Goal: Submit feedback/report problem: Leave review/rating

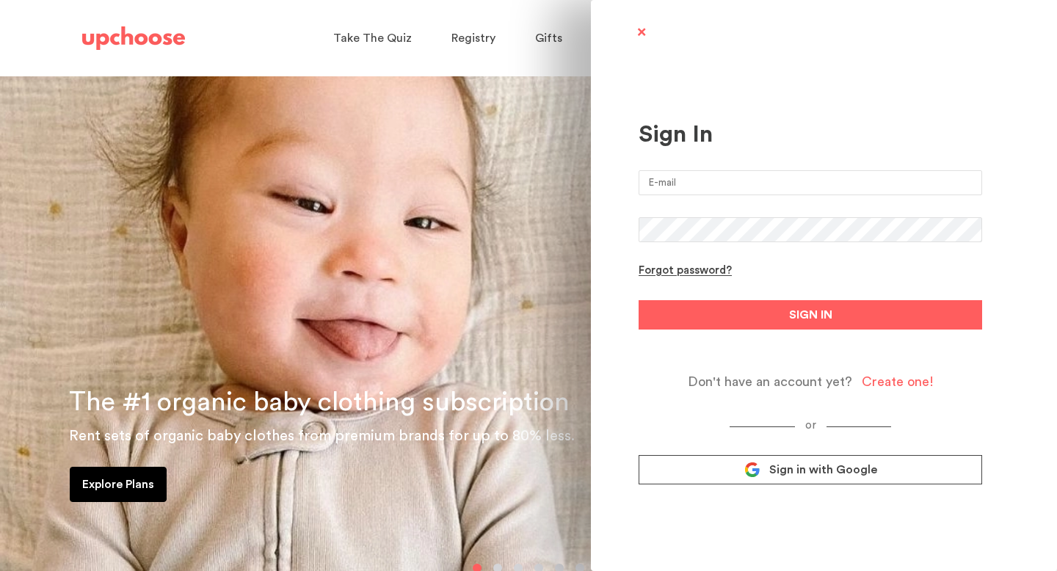
click at [739, 183] on input "email" at bounding box center [811, 182] width 344 height 25
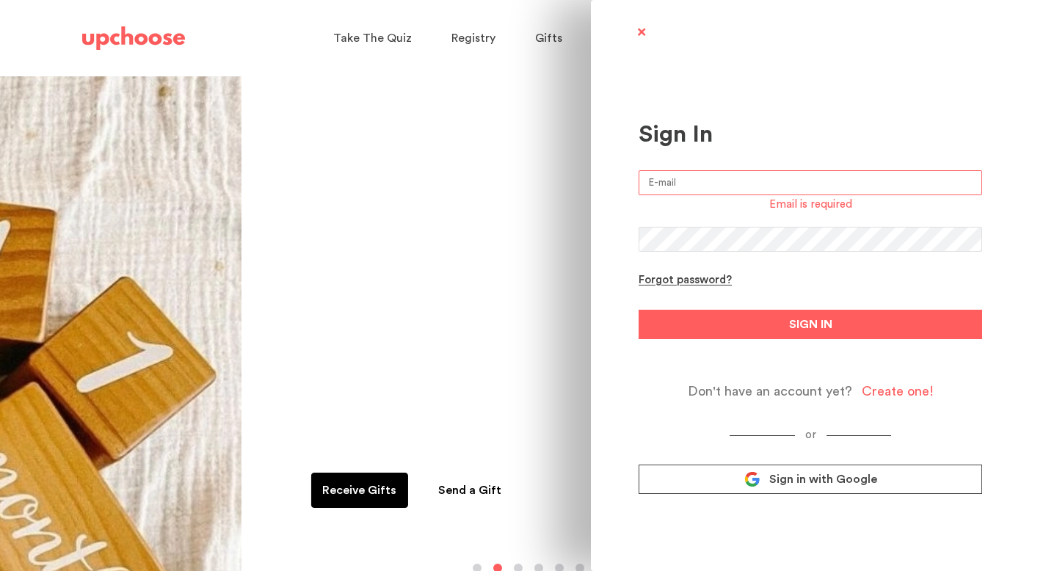
click at [760, 477] on icon at bounding box center [752, 479] width 16 height 16
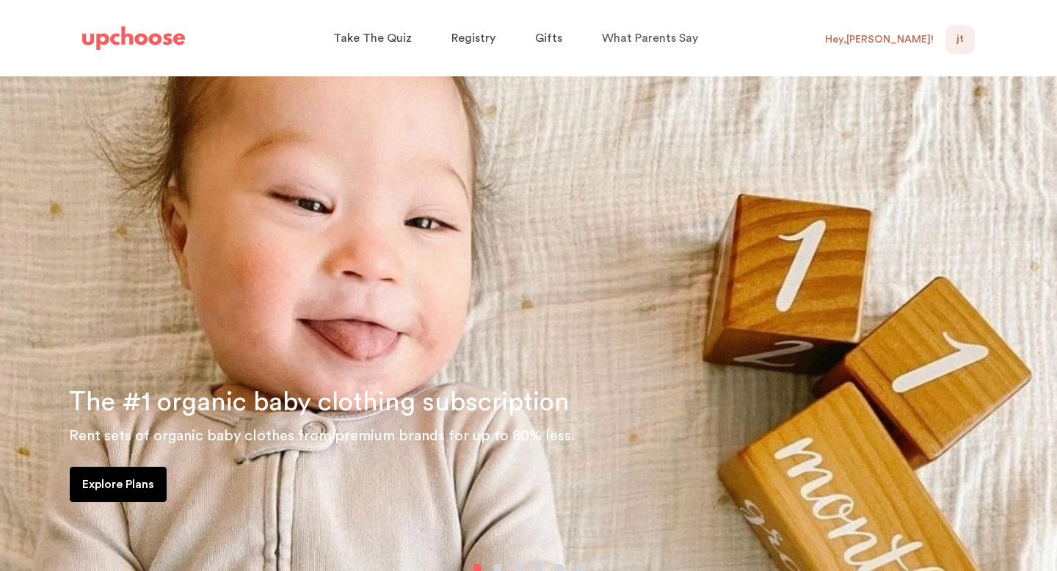
click at [926, 40] on div "Hey, [PERSON_NAME] !" at bounding box center [879, 39] width 109 height 13
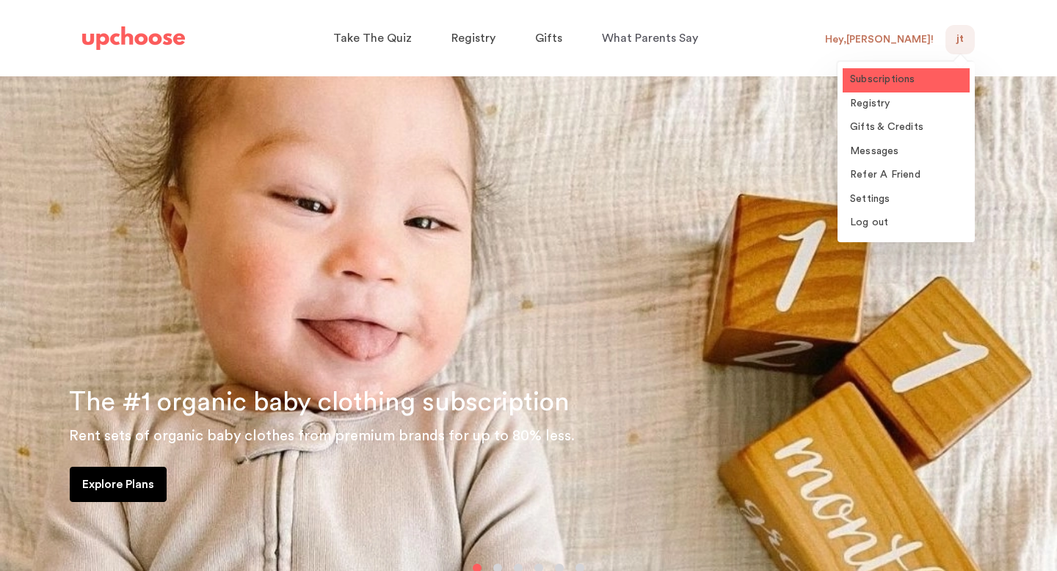
click at [893, 84] on span "Subscriptions" at bounding box center [882, 79] width 65 height 10
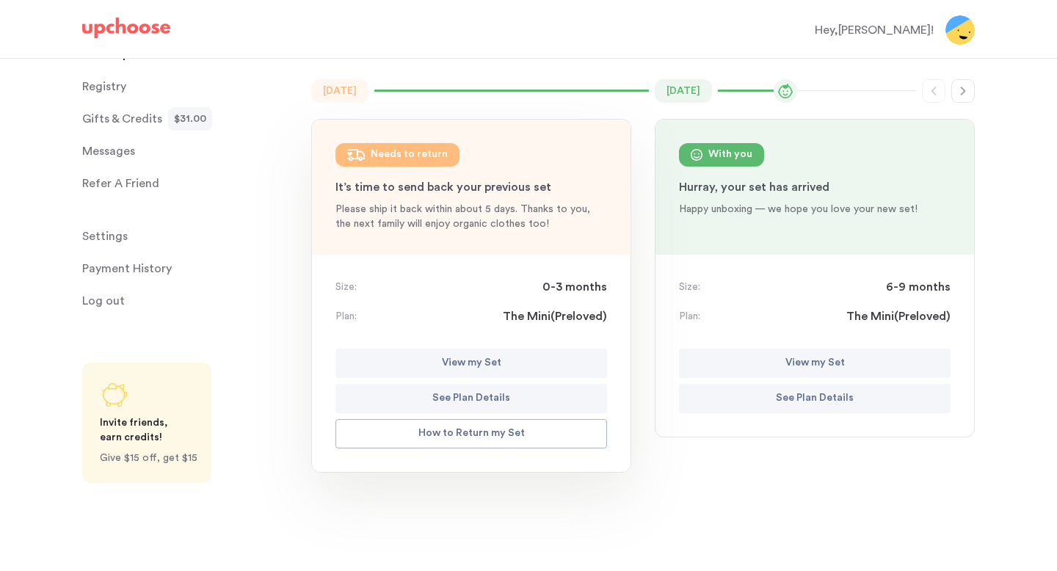
scroll to position [109, 0]
click at [822, 359] on p "View my Set" at bounding box center [814, 363] width 59 height 18
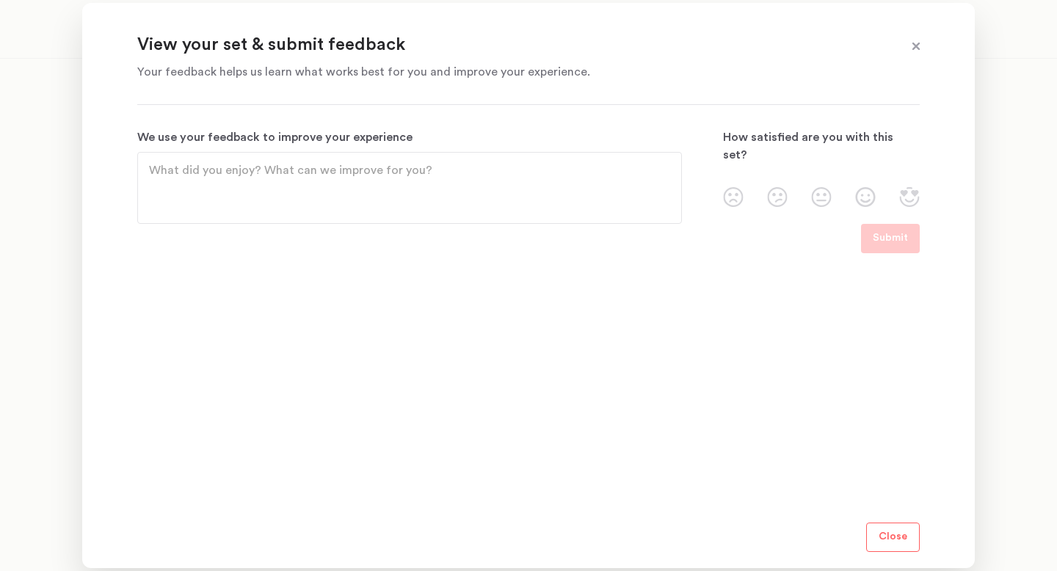
click at [914, 52] on span at bounding box center [915, 46] width 19 height 19
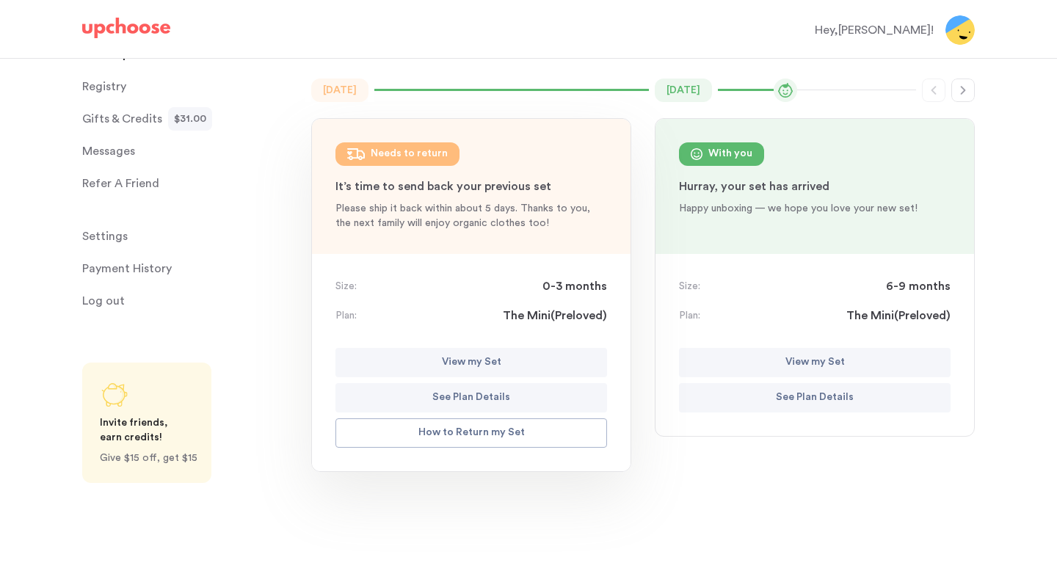
click at [962, 34] on img at bounding box center [959, 29] width 29 height 29
click at [900, 26] on div "Hey, [PERSON_NAME] !" at bounding box center [874, 30] width 119 height 18
click at [805, 354] on p "View my Set" at bounding box center [814, 363] width 59 height 18
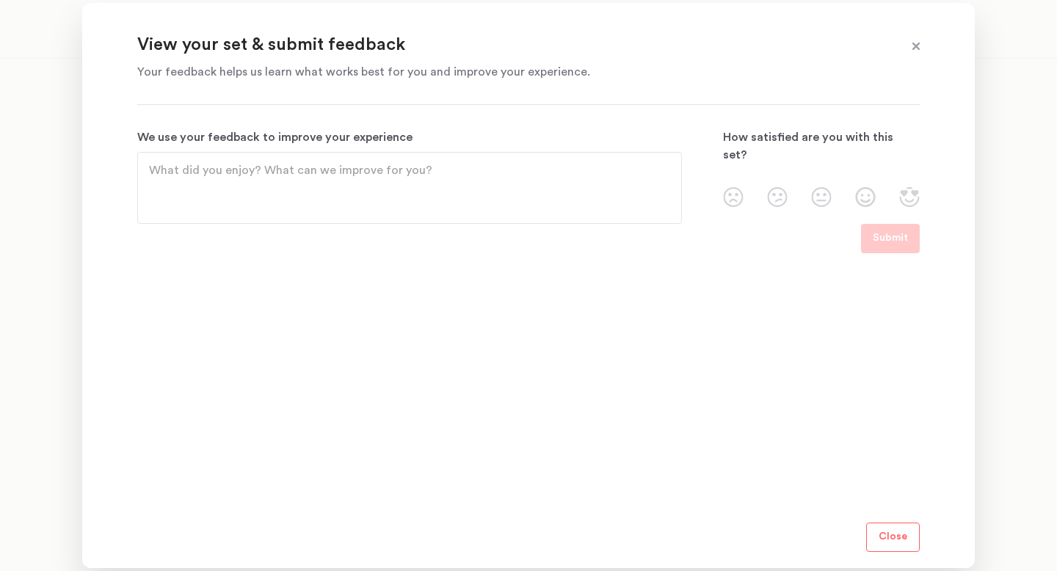
click at [863, 187] on img at bounding box center [865, 197] width 21 height 20
click at [0, 0] on input "radio" at bounding box center [0, 0] width 0 height 0
click at [647, 175] on textarea "We use your feedback to improve your experience" at bounding box center [409, 187] width 521 height 53
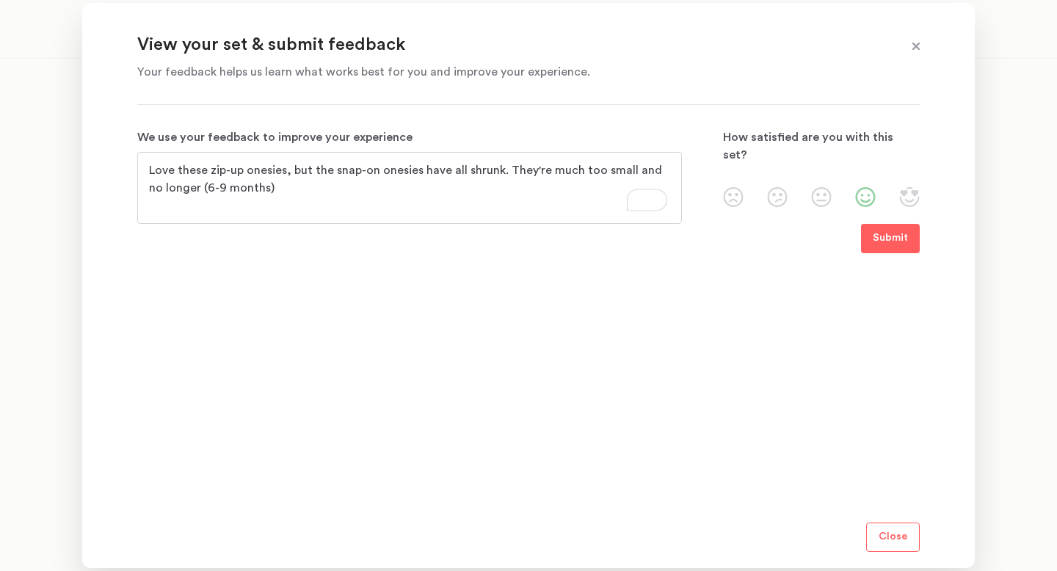
type textarea "Love these zip-up onesies, but the snap-on onesies have all shrunk. They're muc…"
click at [824, 187] on img at bounding box center [821, 197] width 21 height 20
click at [0, 0] on input "radio" at bounding box center [0, 0] width 0 height 0
click at [877, 230] on p "Submit" at bounding box center [890, 239] width 35 height 18
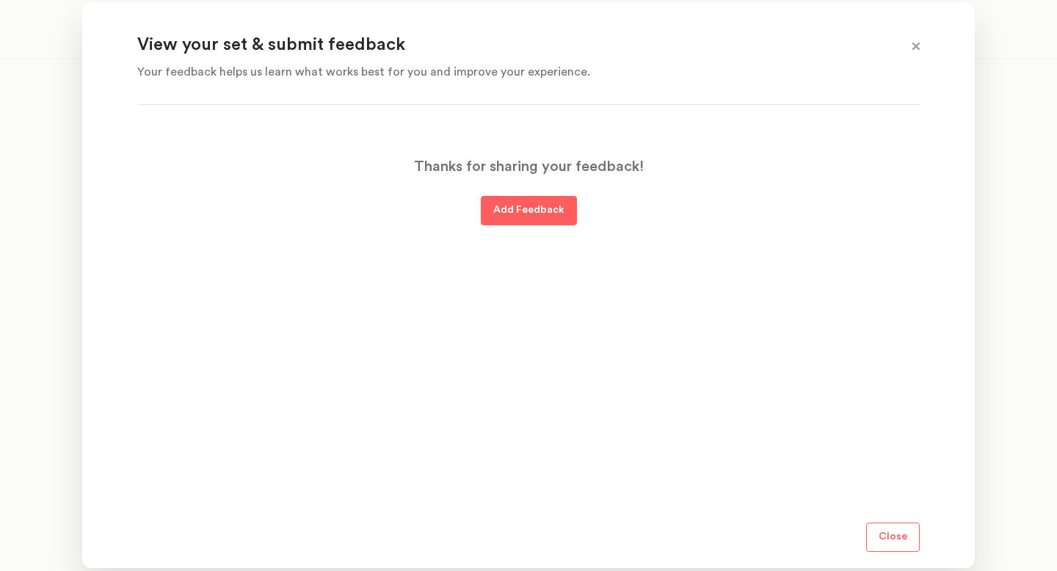
click at [901, 532] on p "Close" at bounding box center [893, 537] width 29 height 18
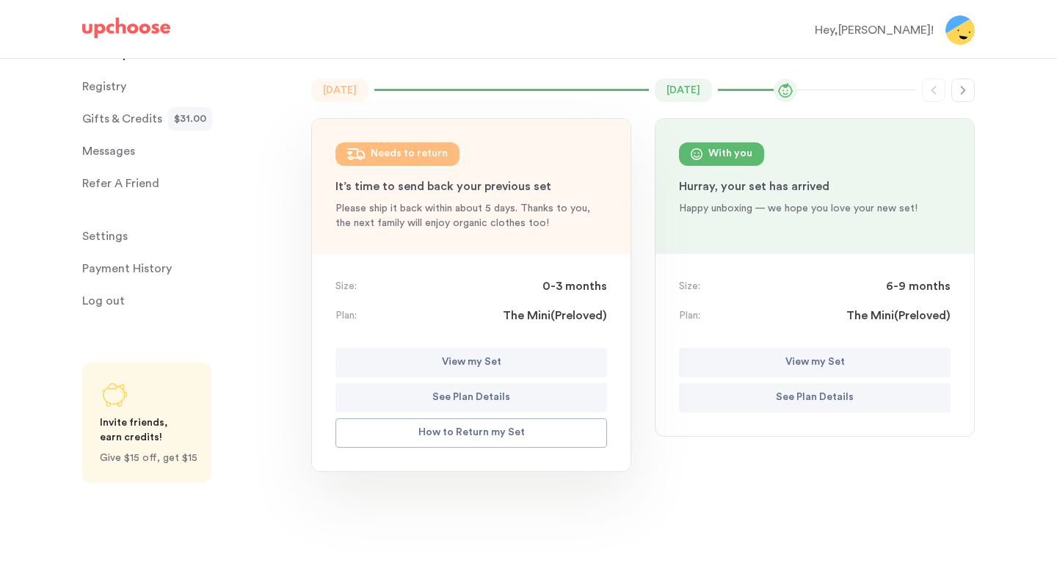
click at [830, 359] on p "View my Set" at bounding box center [814, 363] width 59 height 18
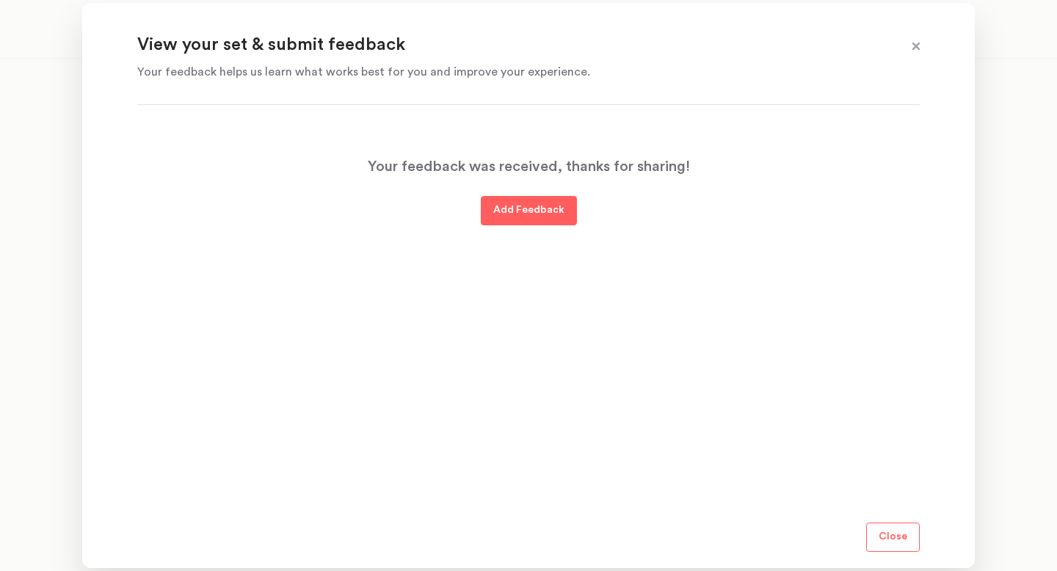
click at [531, 89] on section "View your set & submit feedback Your feedback helps us learn what works best fo…" at bounding box center [528, 285] width 893 height 565
click at [894, 545] on p "Close" at bounding box center [893, 537] width 29 height 18
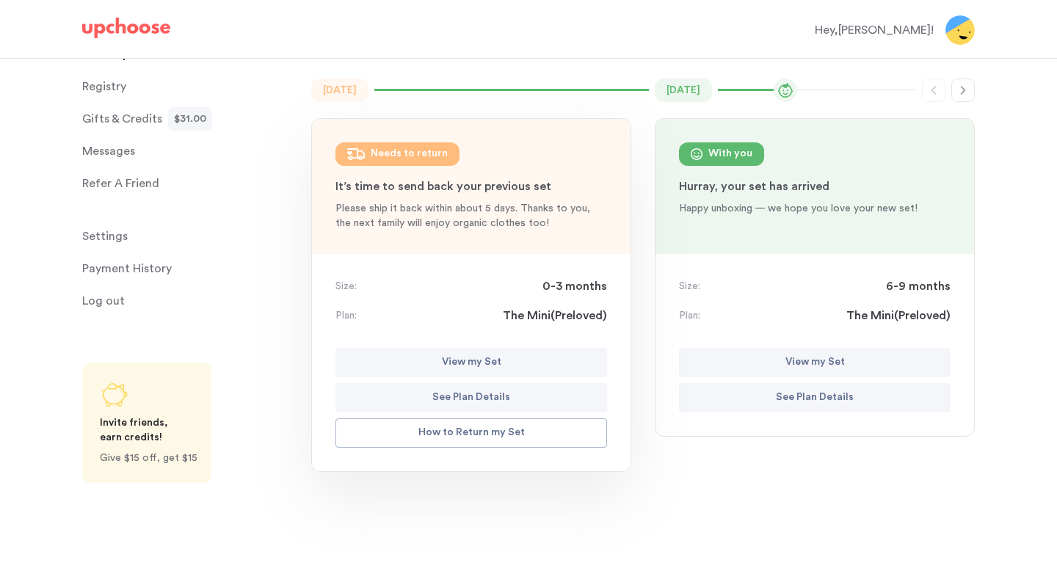
click at [824, 398] on p "See Plan Details" at bounding box center [815, 398] width 78 height 18
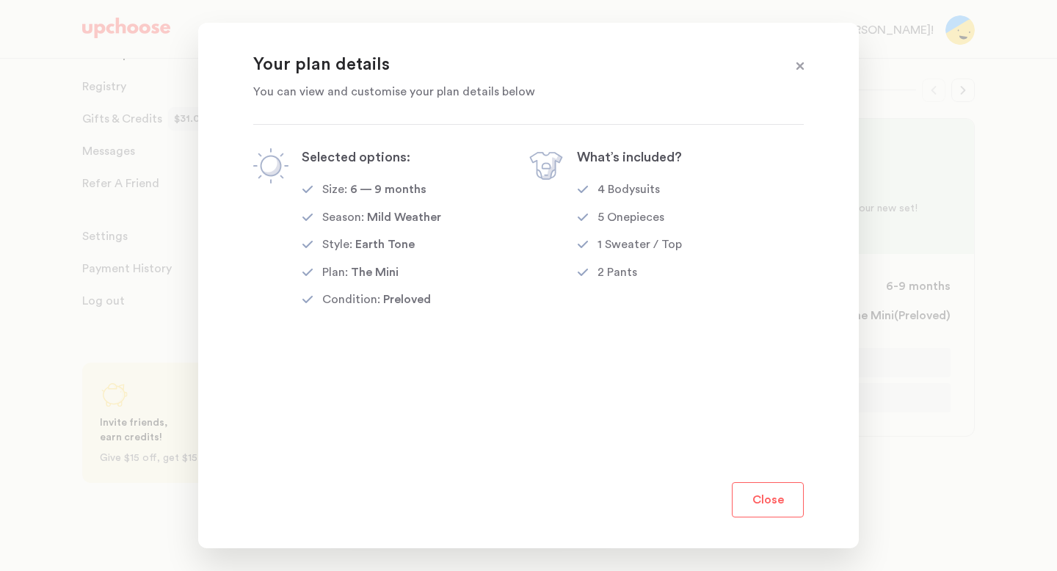
click at [798, 503] on button "Close" at bounding box center [768, 499] width 72 height 35
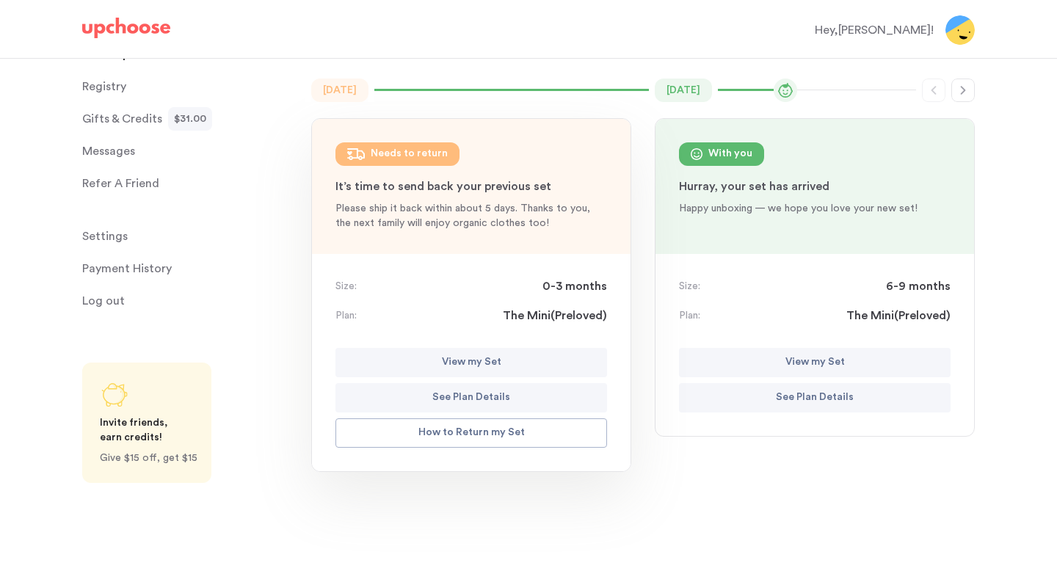
click at [805, 355] on p "View my Set" at bounding box center [814, 363] width 59 height 18
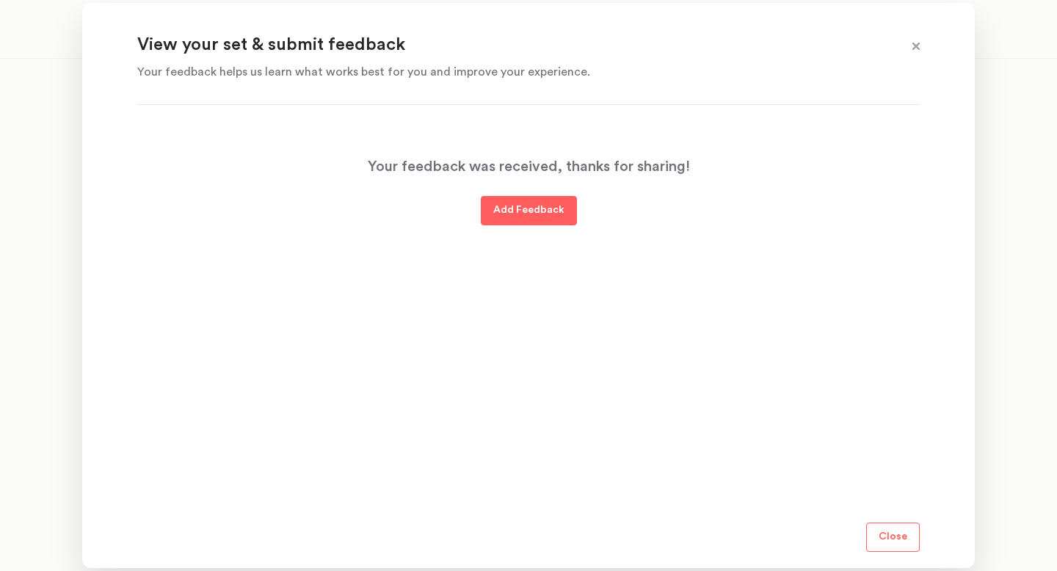
click at [919, 46] on span at bounding box center [915, 46] width 19 height 19
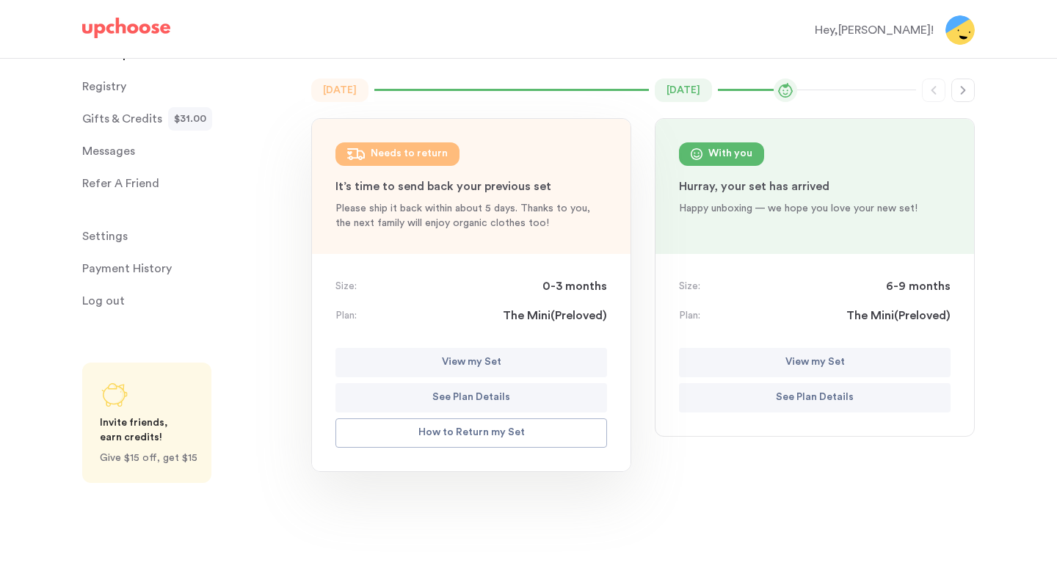
click at [492, 367] on p "View my Set" at bounding box center [471, 363] width 59 height 18
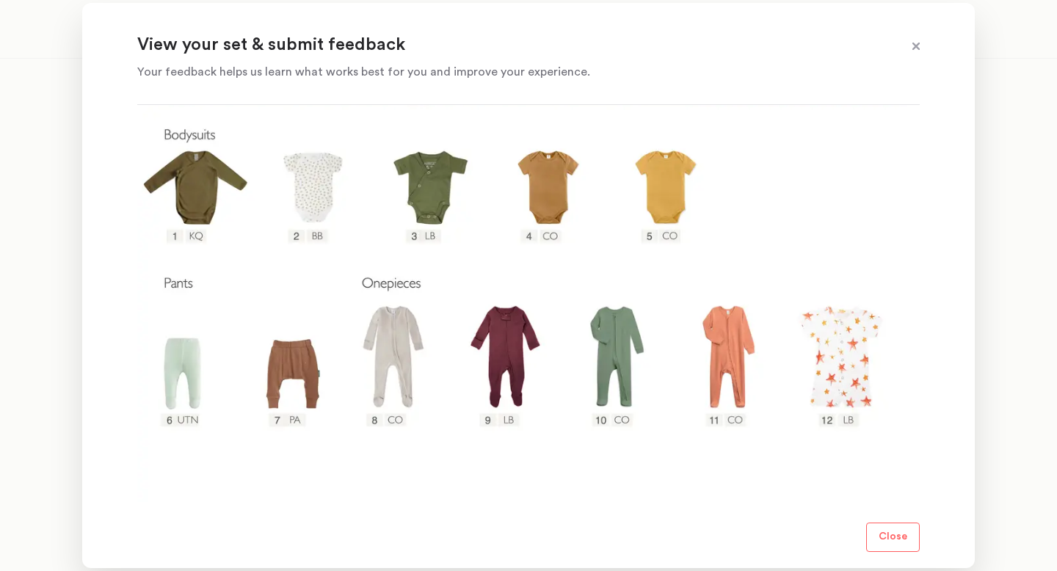
scroll to position [0, 0]
